Goal: Task Accomplishment & Management: Use online tool/utility

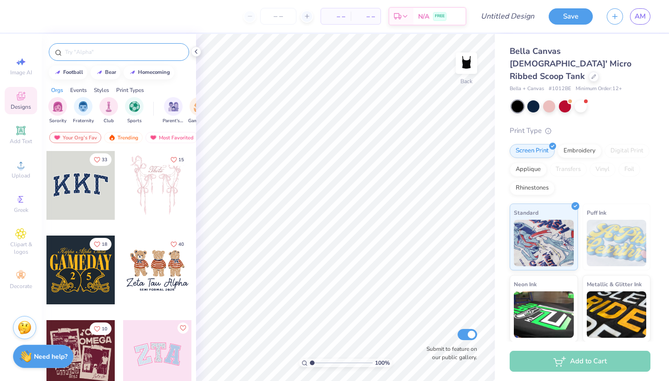
click at [82, 49] on input "text" at bounding box center [123, 51] width 119 height 9
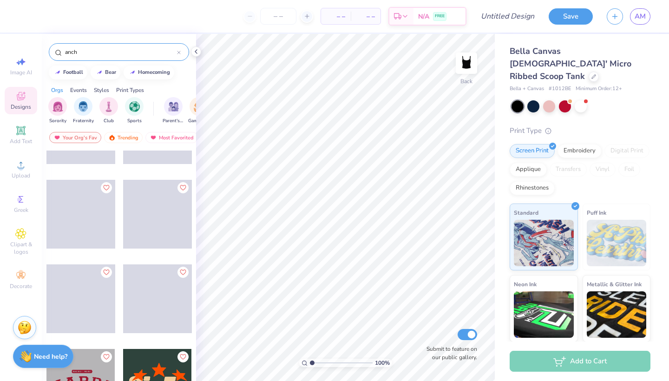
scroll to position [3425, 0]
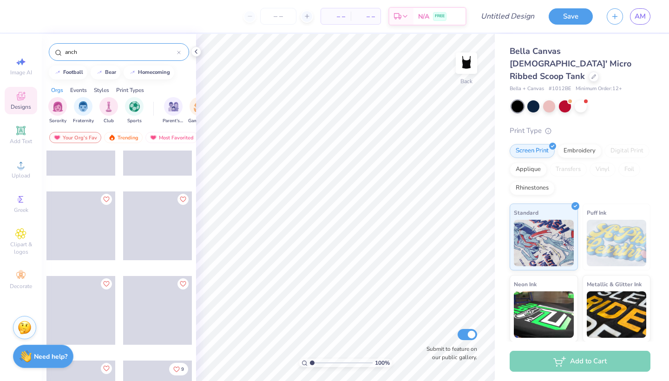
drag, startPoint x: 117, startPoint y: 54, endPoint x: 69, endPoint y: 52, distance: 47.4
click at [69, 52] on input "anch" at bounding box center [120, 51] width 113 height 9
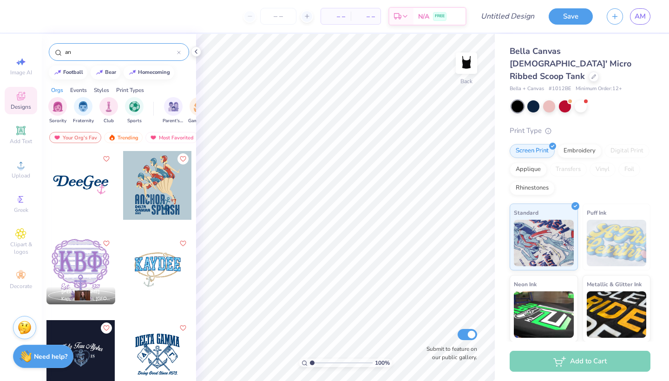
type input "a"
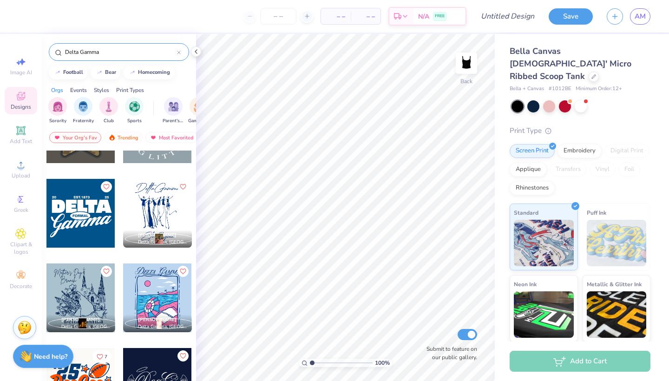
scroll to position [2957, 0]
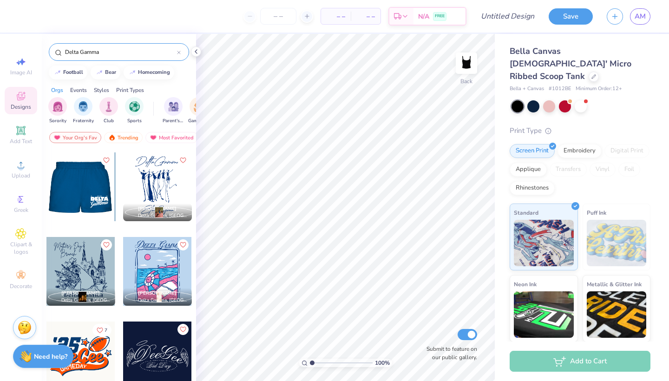
type input "Delta Gamma"
click at [46, 192] on div at bounding box center [12, 186] width 69 height 69
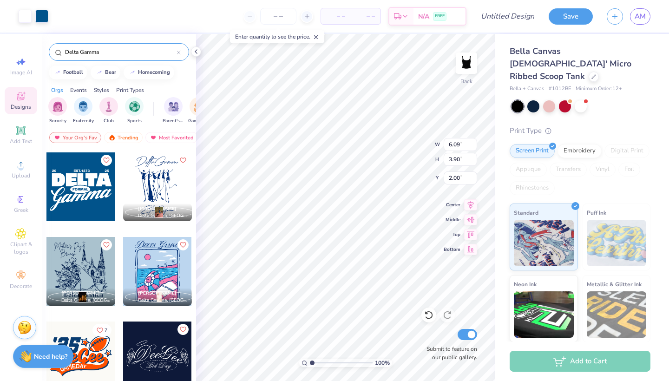
type input "1.22"
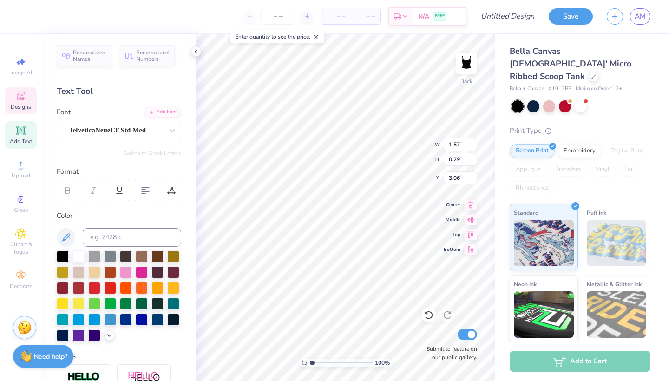
type textarea "a"
type textarea "n"
type textarea "ANCHORSPLASH"
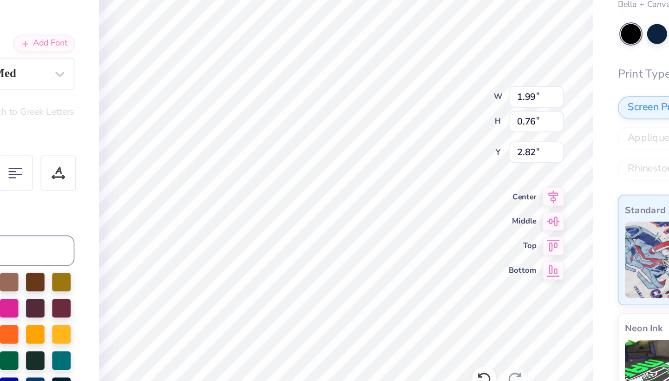
type input "3.16"
type input "1.21"
type input "2.62"
type input "3.35"
type input "1.34"
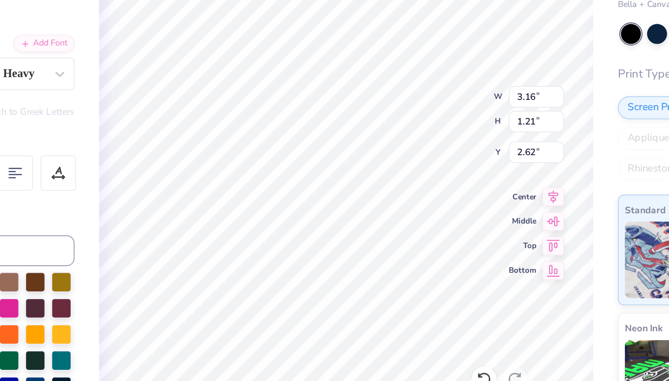
type input "6.01"
type input "2.15"
type input "3.35"
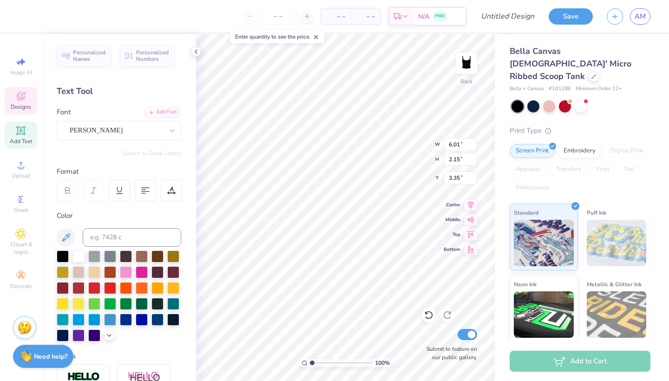
click at [23, 104] on span "Designs" at bounding box center [21, 106] width 20 height 7
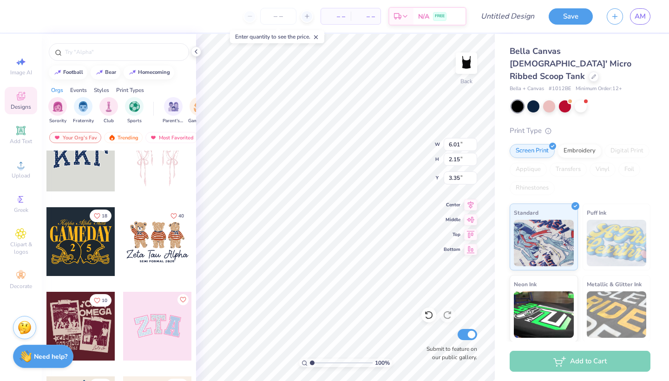
scroll to position [177, 0]
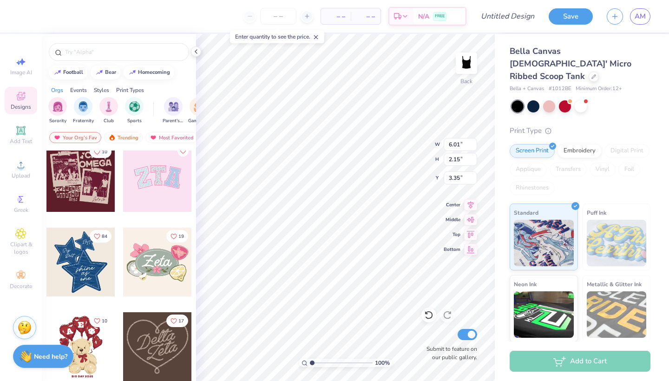
type input "5.95"
type input "1.33"
type input "1.34"
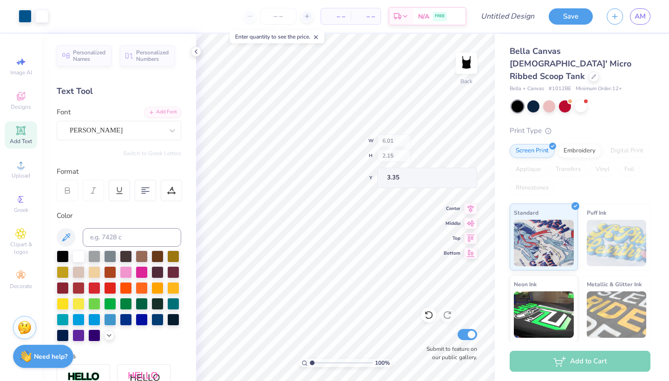
type input "2.13"
type input "0.90"
type input "2.75"
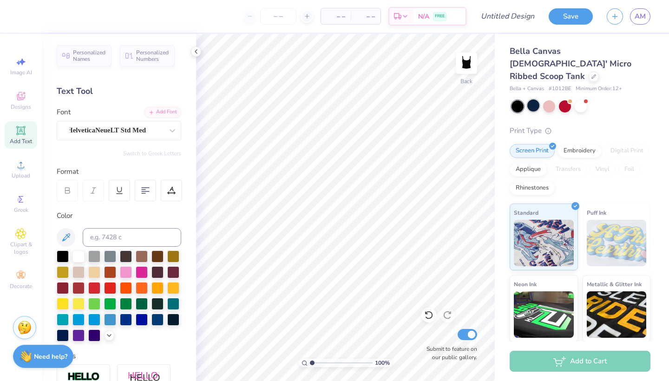
click at [531, 99] on div at bounding box center [533, 105] width 12 height 12
click at [534, 99] on div at bounding box center [533, 105] width 12 height 12
click at [533, 99] on div at bounding box center [533, 105] width 12 height 12
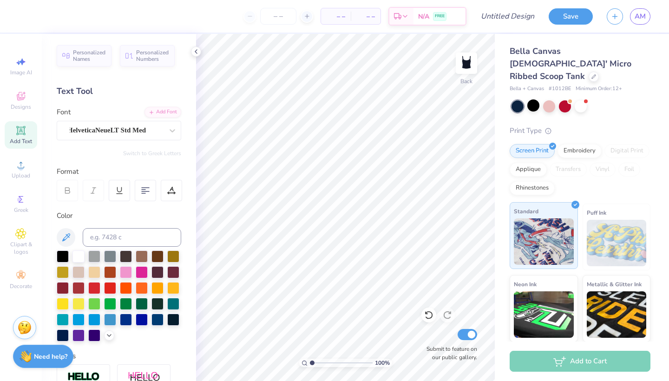
scroll to position [0, 0]
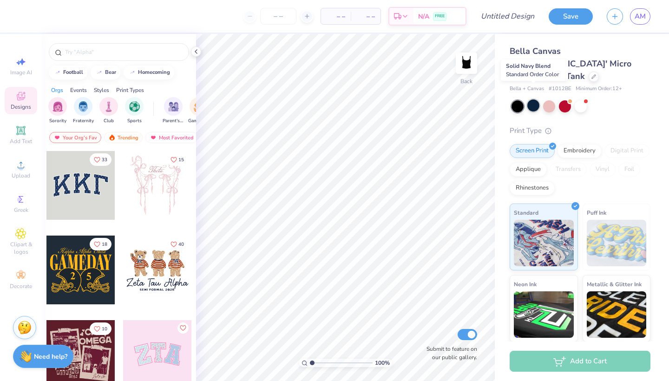
click at [533, 99] on div at bounding box center [533, 105] width 12 height 12
click at [515, 100] on div at bounding box center [517, 106] width 12 height 12
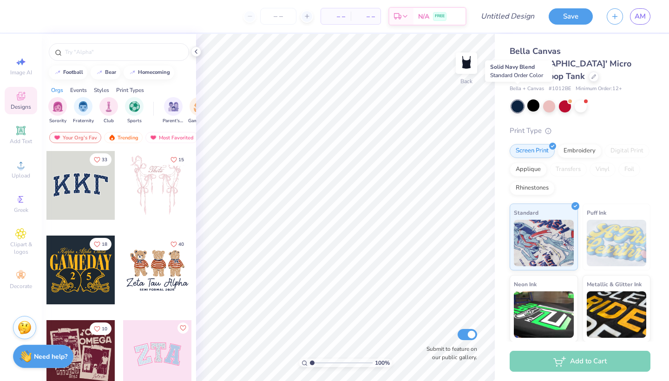
click at [515, 100] on div at bounding box center [517, 106] width 12 height 12
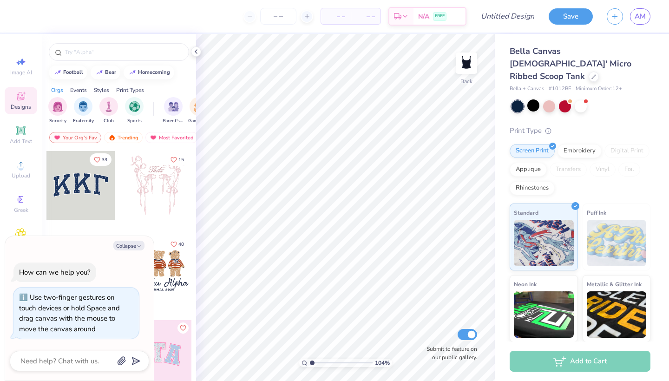
type input "1.86"
type textarea "x"
type input "2.01"
type textarea "x"
drag, startPoint x: 312, startPoint y: 364, endPoint x: 294, endPoint y: 368, distance: 18.2
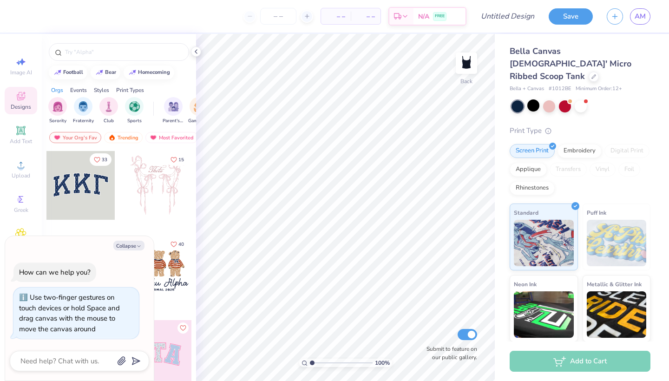
type input "1"
click at [294, 368] on div "100 %" at bounding box center [345, 207] width 347 height 347
click at [130, 247] on button "Collapse" at bounding box center [128, 246] width 31 height 10
type textarea "x"
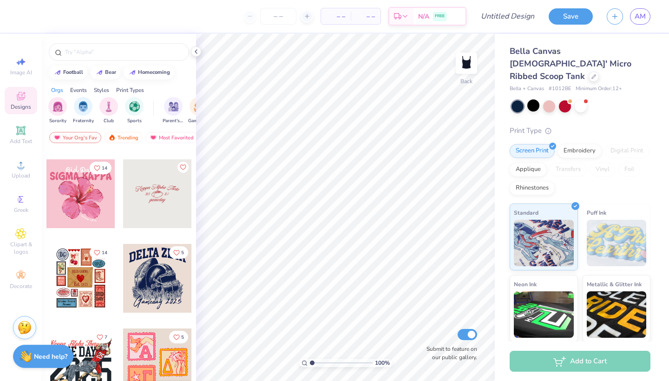
scroll to position [1401, 0]
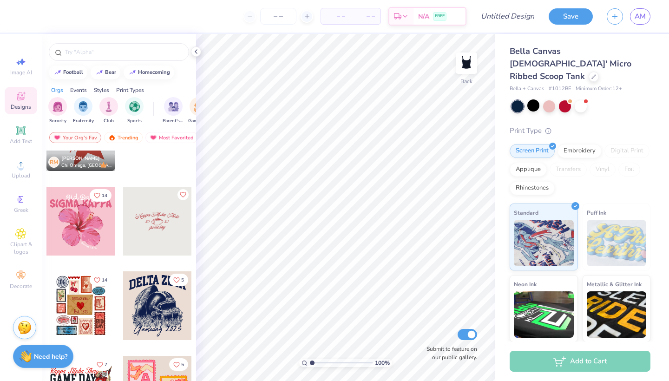
click at [145, 227] on div at bounding box center [157, 221] width 69 height 69
type input "1.75"
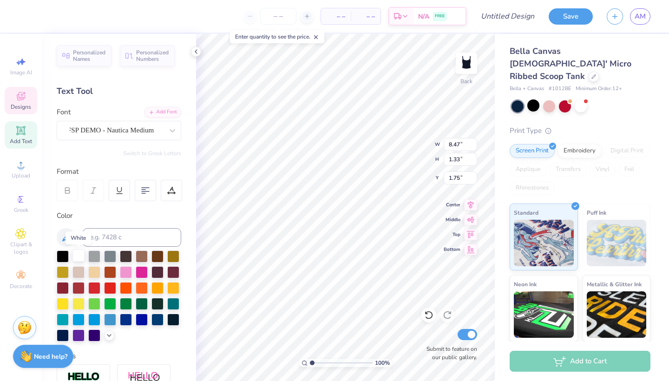
click at [78, 257] on div at bounding box center [78, 255] width 12 height 12
type input "3.35"
click at [73, 259] on div at bounding box center [78, 255] width 12 height 12
type input "0.98"
type input "0.52"
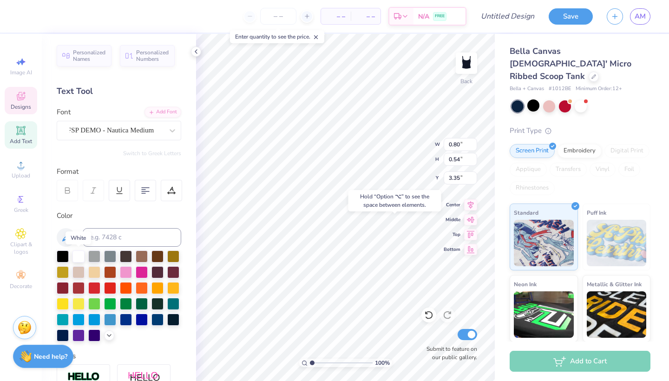
type input "3.41"
click at [80, 258] on div at bounding box center [78, 255] width 12 height 12
click at [78, 255] on div at bounding box center [78, 255] width 12 height 12
click at [81, 255] on div at bounding box center [78, 255] width 12 height 12
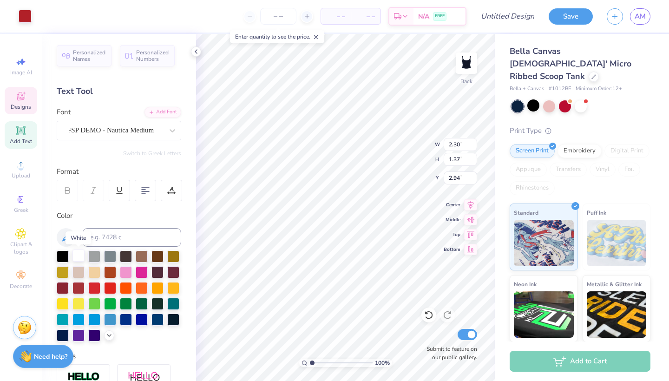
click at [81, 255] on div at bounding box center [78, 255] width 12 height 12
type input "0.85"
type input "0.54"
type input "3.30"
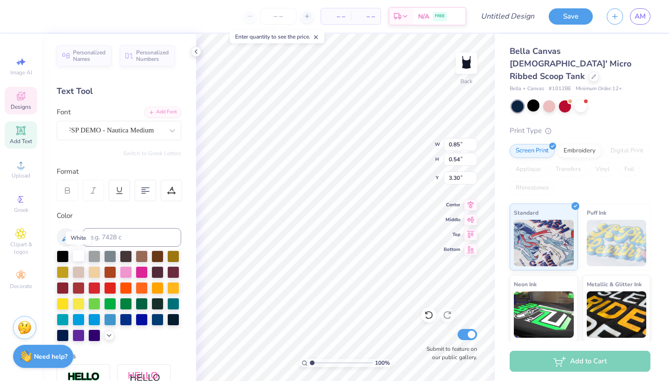
click at [74, 260] on div at bounding box center [78, 255] width 12 height 12
type input "0.91"
type input "0.52"
type input "3.35"
type input "2.96"
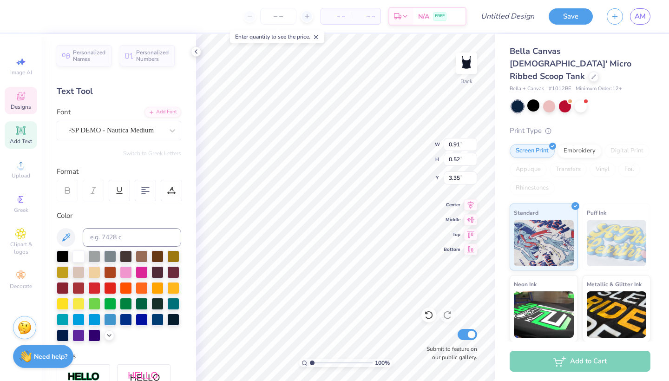
type input "0.95"
type input "4.26"
click at [71, 254] on div at bounding box center [119, 295] width 124 height 91
click at [76, 256] on div at bounding box center [78, 255] width 12 height 12
type input "3.27"
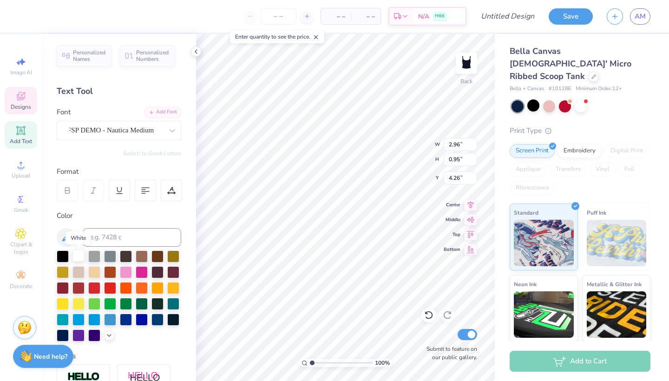
type input "1.03"
type input "4.13"
type textarea "Anchorsplash"
type input "8.47"
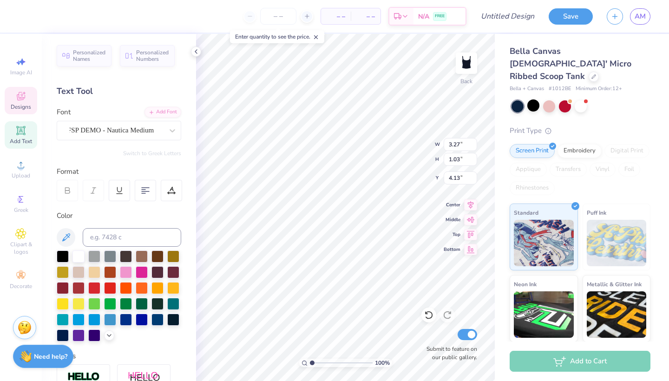
type input "1.33"
type input "1.75"
type textarea "Delta Gamma"
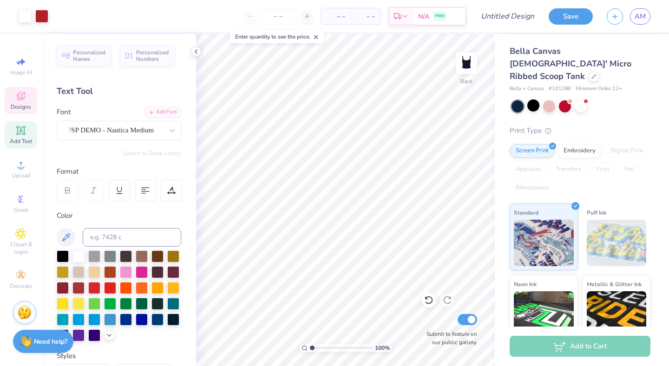
click at [21, 103] on div "Designs" at bounding box center [21, 100] width 33 height 27
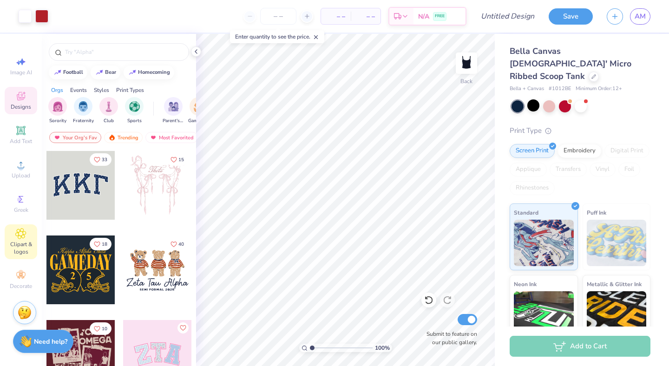
click at [27, 242] on span "Clipart & logos" at bounding box center [21, 248] width 33 height 15
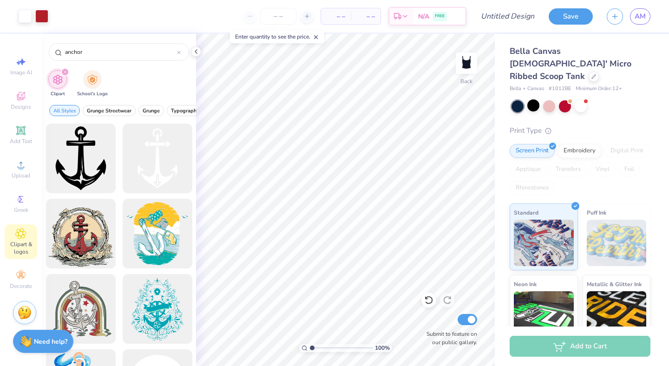
scroll to position [0, 0]
type input "anchor"
click at [160, 163] on div at bounding box center [157, 158] width 77 height 77
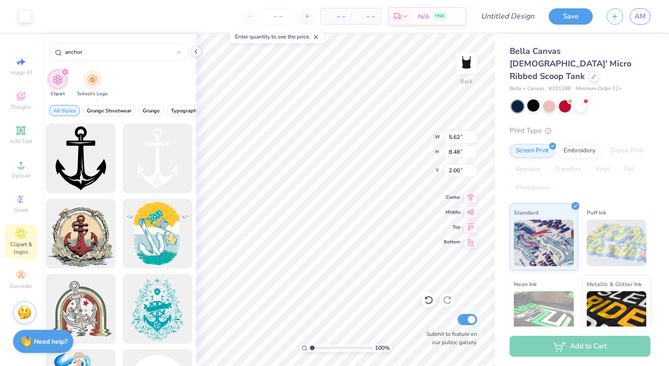
type input "8.47"
type input "5.67"
type input "7.98"
type input "2.22"
type input "1.10"
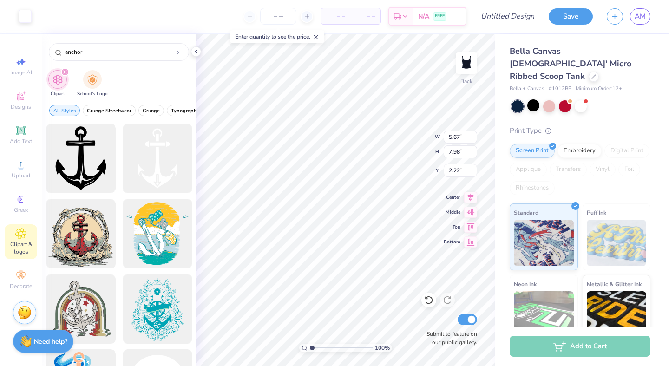
type input "1.55"
type input "7.85"
type input "2.63"
type input "1.44"
type input "2.02"
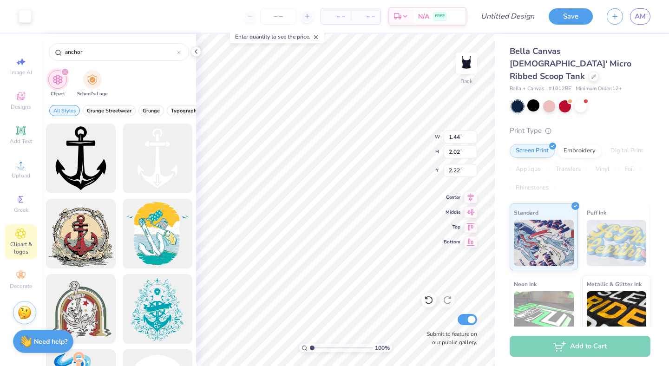
type input "2.41"
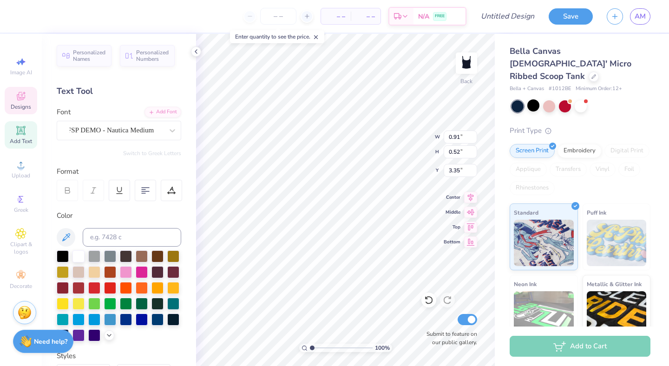
type input "3.43"
type input "0.98"
type input "3.43"
type input "1.42"
type input "4.44"
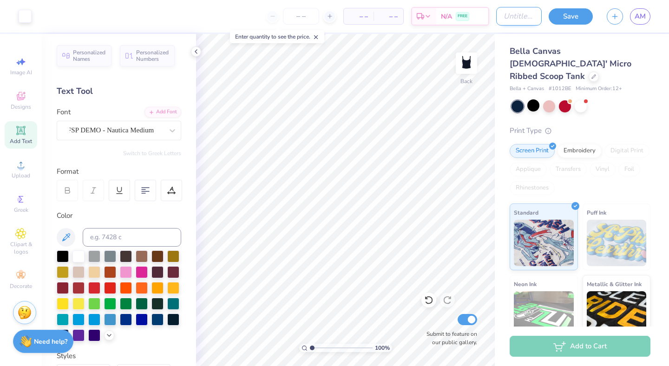
click at [520, 15] on input "Design Title" at bounding box center [519, 16] width 46 height 19
click at [519, 15] on input "Design Title" at bounding box center [519, 16] width 46 height 19
type input "anchorsplash Idea"
click at [564, 13] on button "Save" at bounding box center [570, 15] width 44 height 16
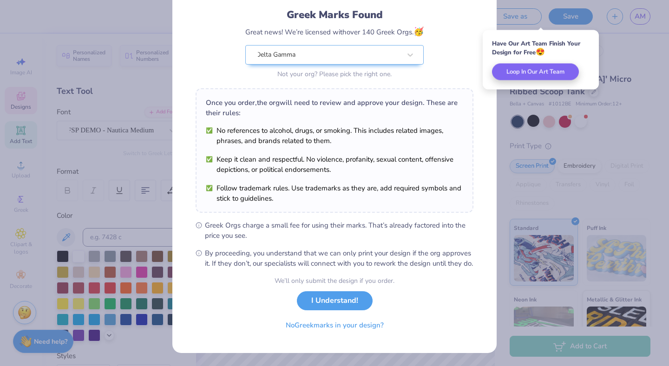
scroll to position [69, 0]
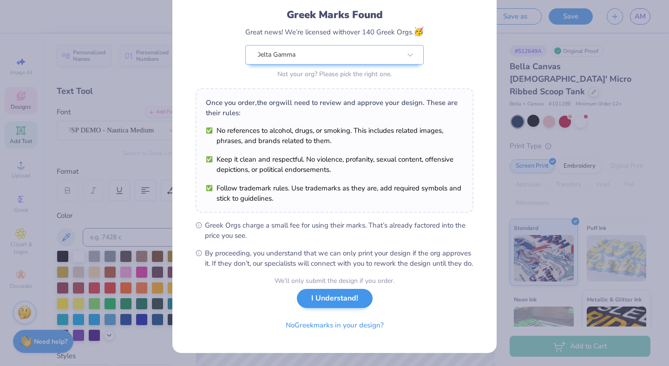
click at [317, 301] on button "I Understand!" at bounding box center [335, 298] width 76 height 19
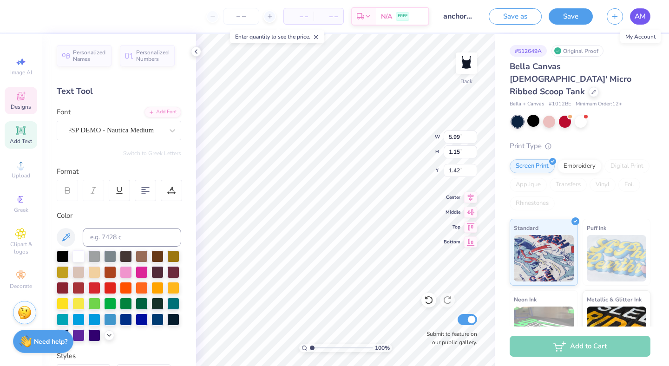
click at [646, 18] on link "AM" at bounding box center [640, 16] width 20 height 16
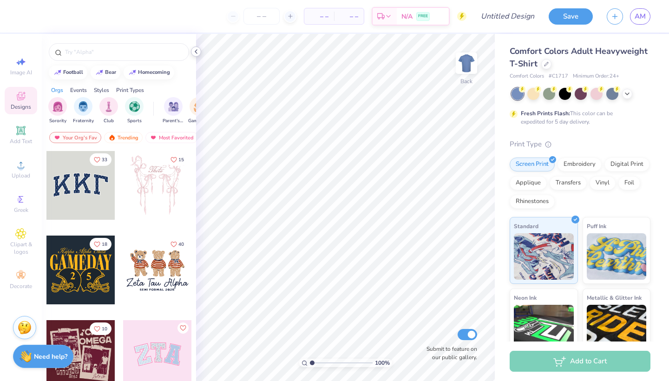
click at [196, 52] on icon at bounding box center [195, 51] width 7 height 7
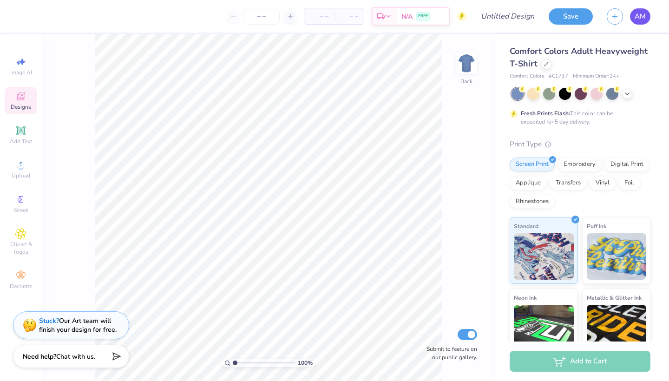
click at [637, 21] on span "AM" at bounding box center [639, 16] width 11 height 11
